Goal: Task Accomplishment & Management: Manage account settings

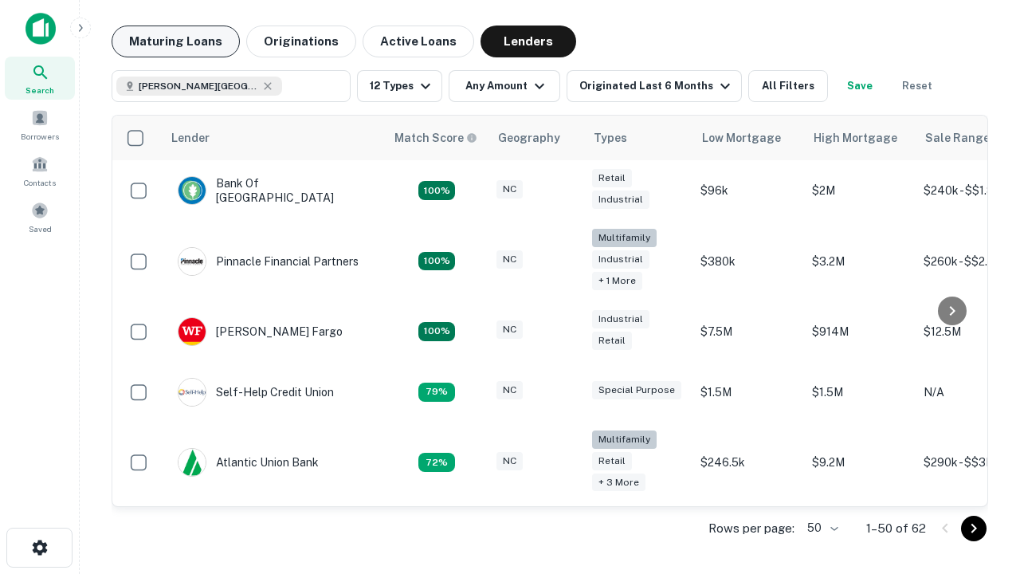
click at [175, 41] on button "Maturing Loans" at bounding box center [176, 42] width 128 height 32
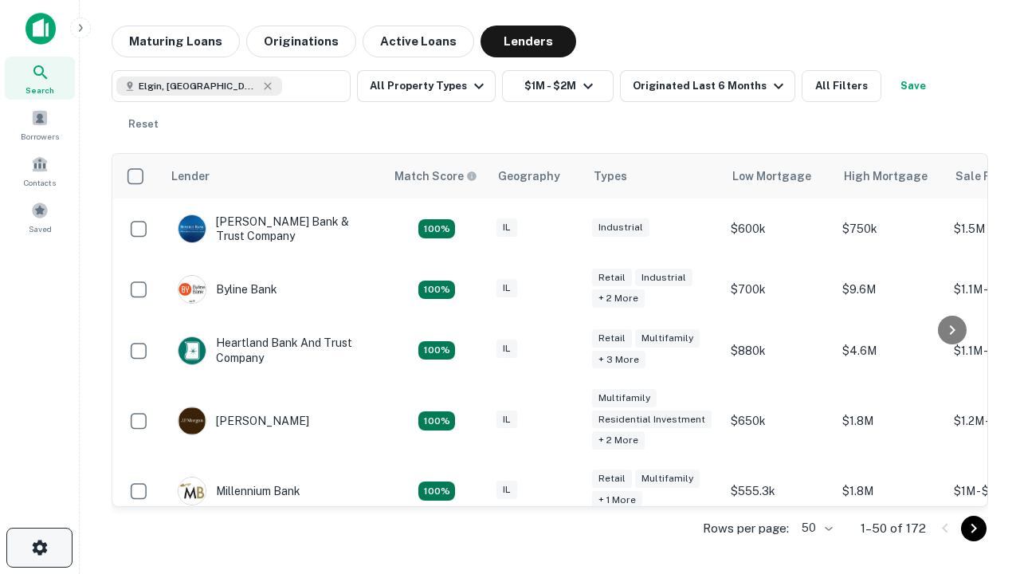
click at [39, 548] on icon "button" at bounding box center [39, 547] width 19 height 19
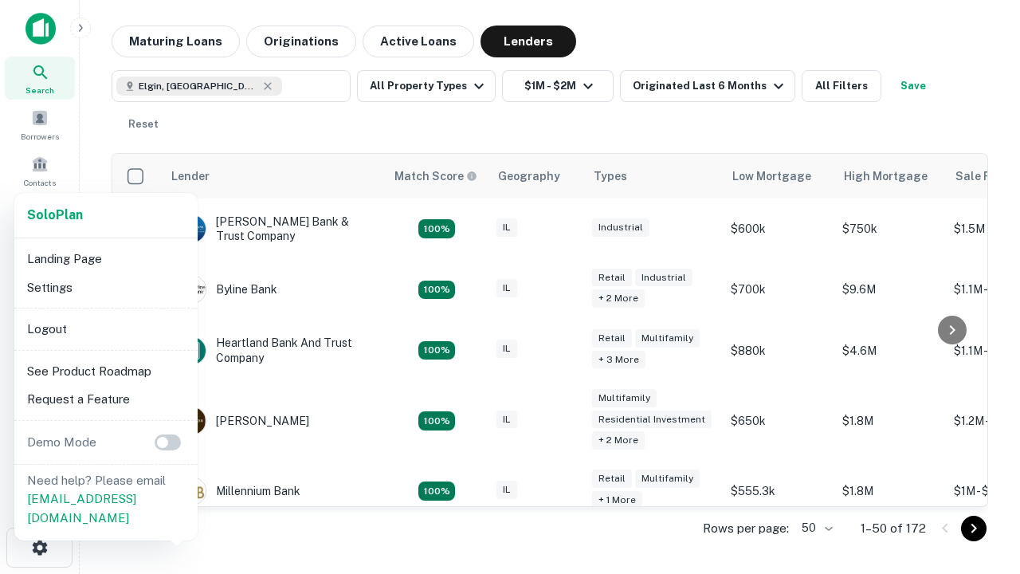
click at [105, 328] on li "Logout" at bounding box center [106, 329] width 171 height 29
